Goal: Transaction & Acquisition: Purchase product/service

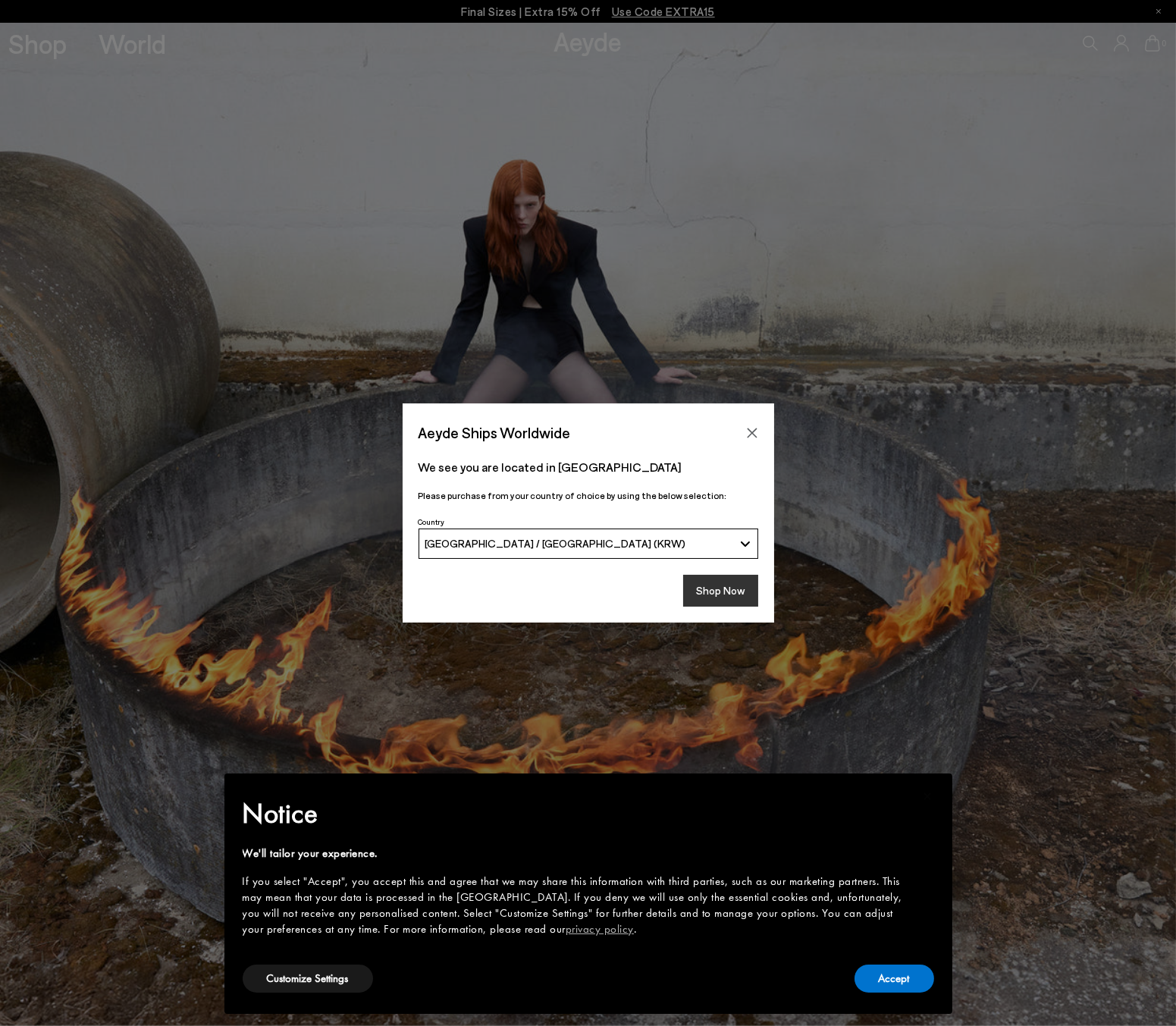
click at [722, 582] on button "Shop Now" at bounding box center [721, 590] width 75 height 32
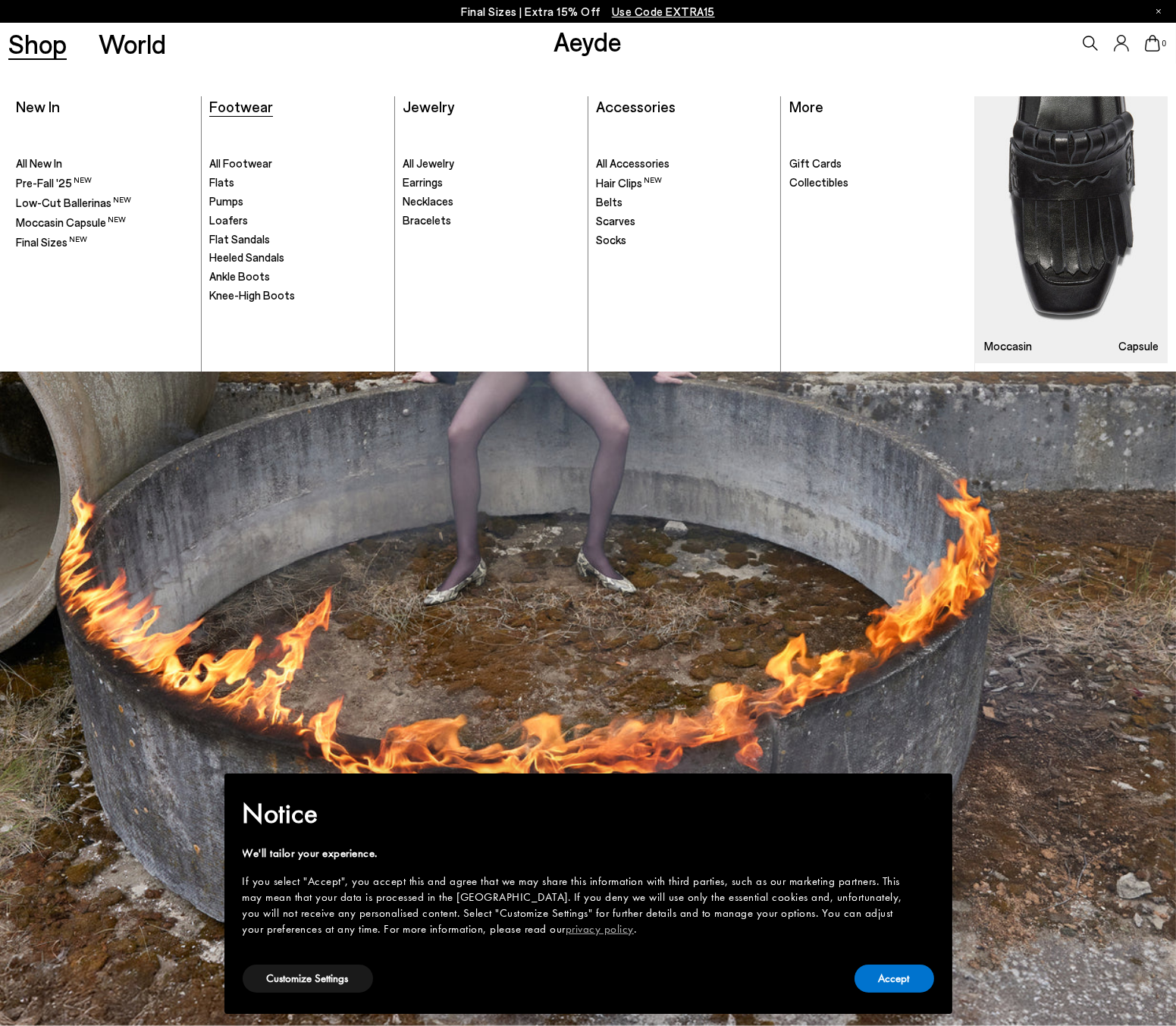
click at [233, 98] on span "Footwear" at bounding box center [241, 106] width 63 height 18
click at [245, 156] on span "All Footwear" at bounding box center [241, 163] width 63 height 14
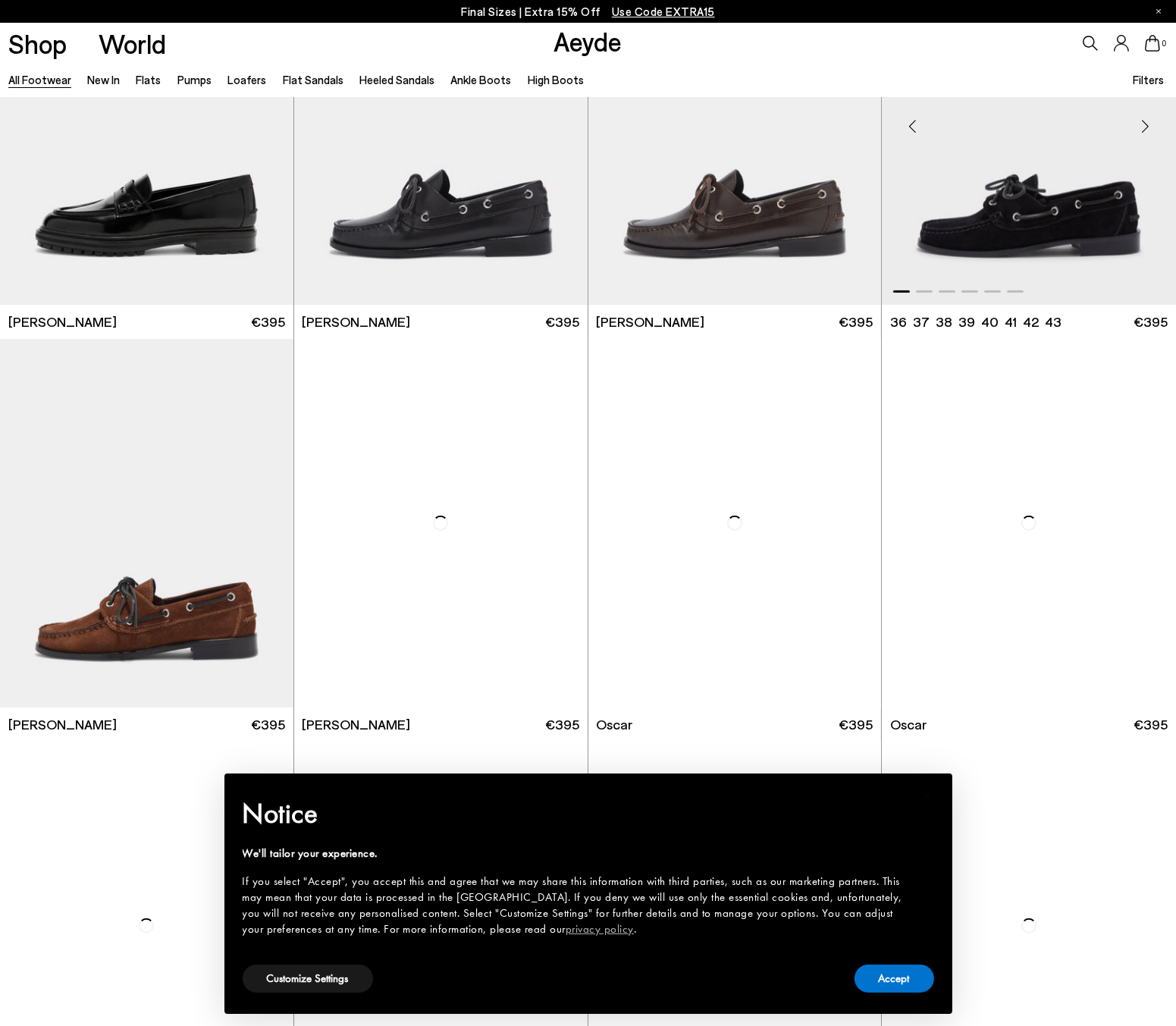
scroll to position [1347, 0]
